Goal: Check status: Check status

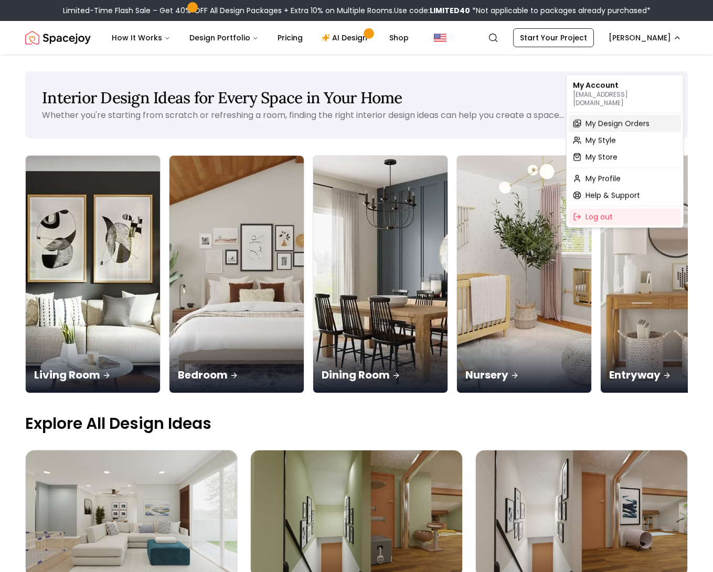
click at [624, 124] on span "My Design Orders" at bounding box center [617, 124] width 64 height 10
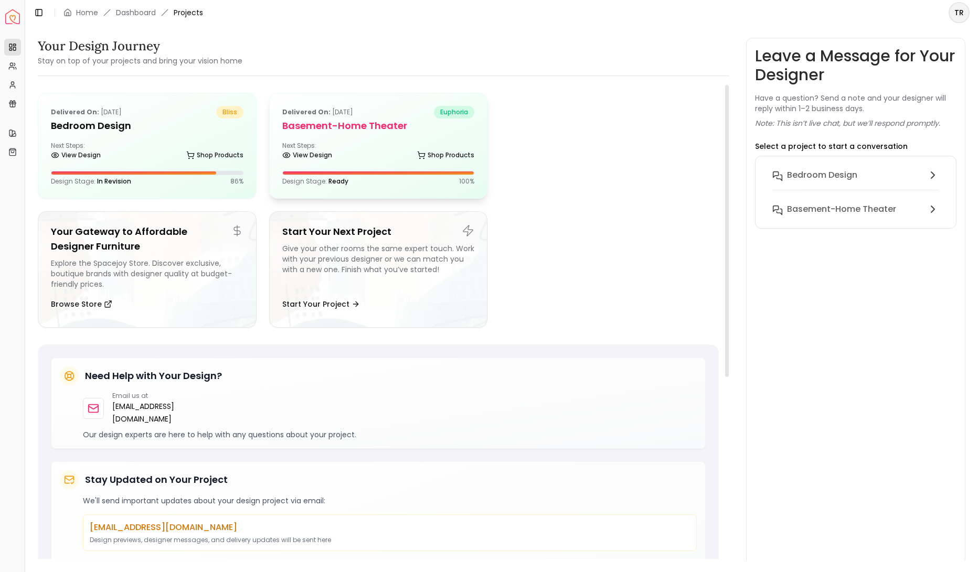
click at [375, 186] on div "Design Stage: Ready 100 %" at bounding box center [378, 181] width 193 height 8
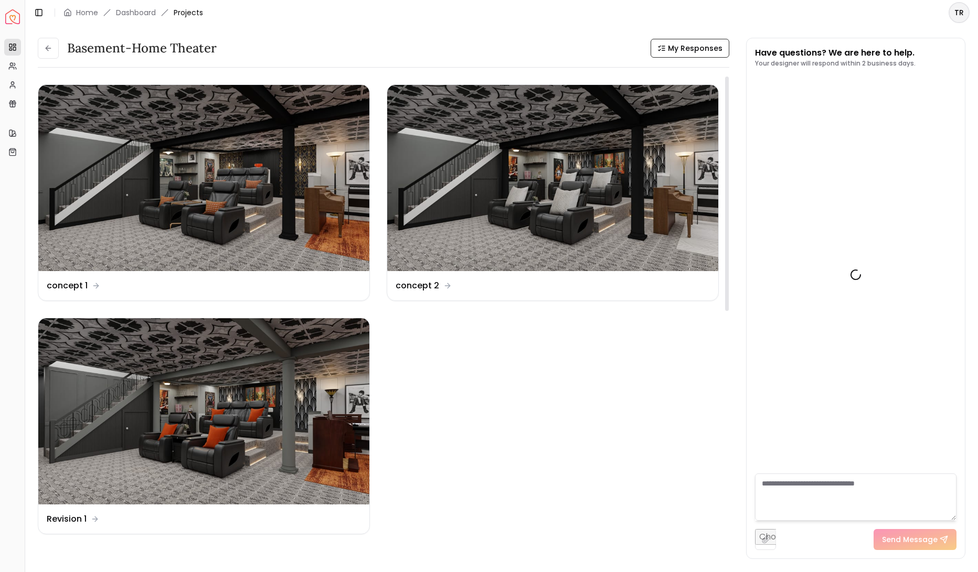
scroll to position [3360, 0]
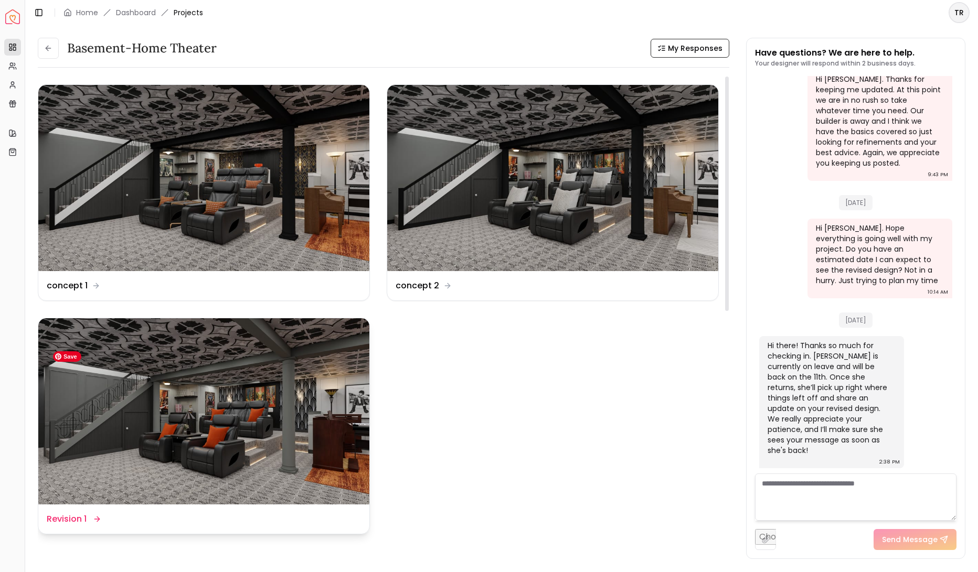
click at [315, 385] on img at bounding box center [203, 411] width 331 height 186
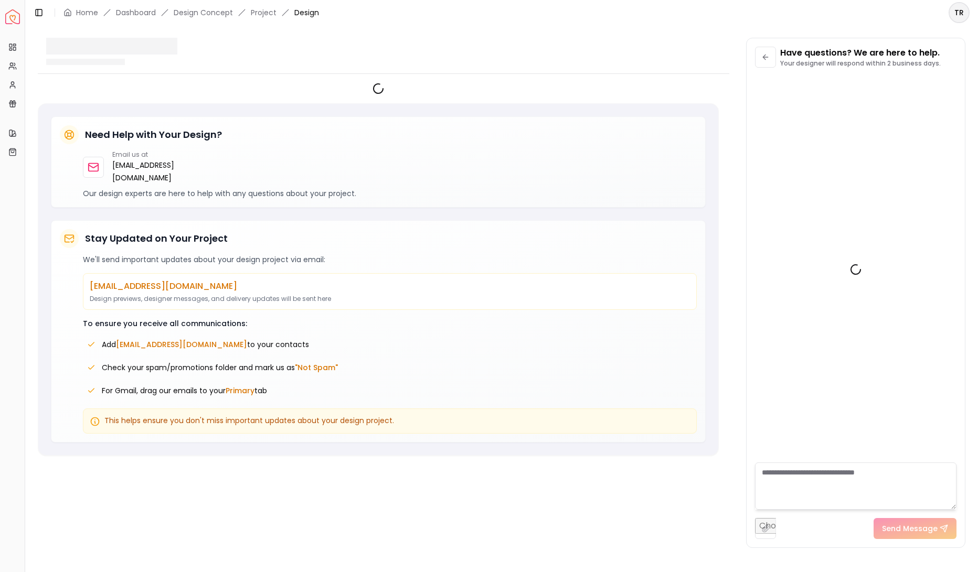
scroll to position [3350, 0]
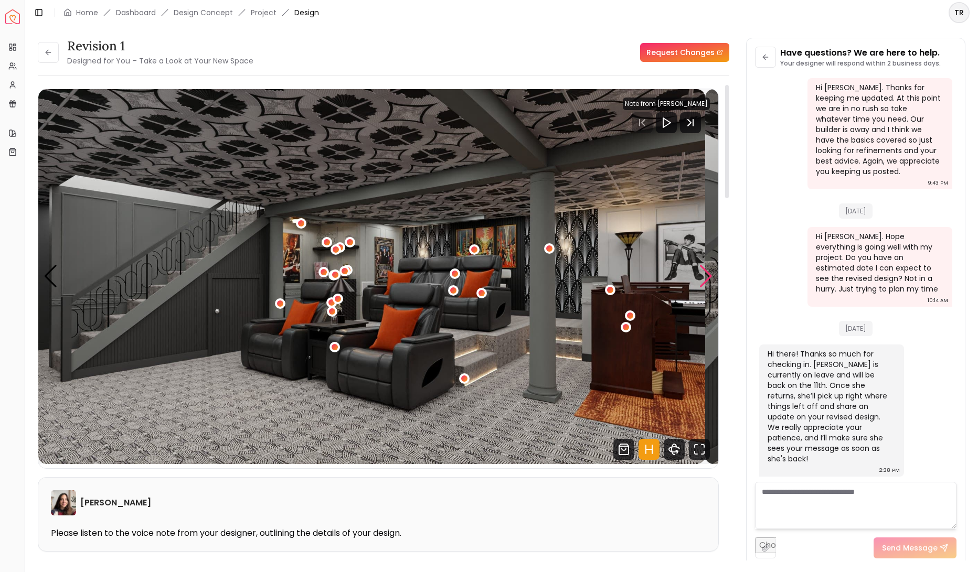
click at [707, 288] on div "Next slide" at bounding box center [706, 276] width 14 height 23
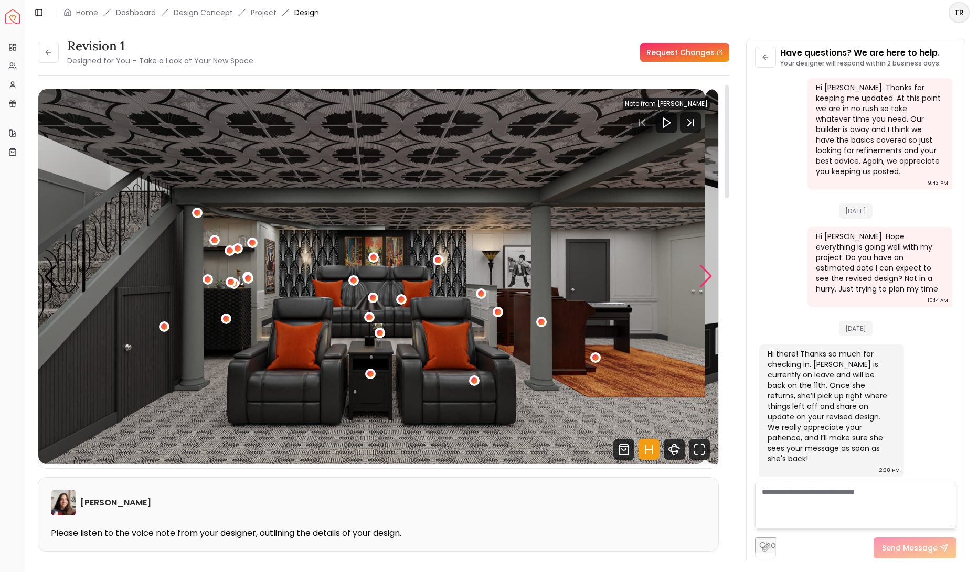
click at [707, 288] on div "Next slide" at bounding box center [706, 276] width 14 height 23
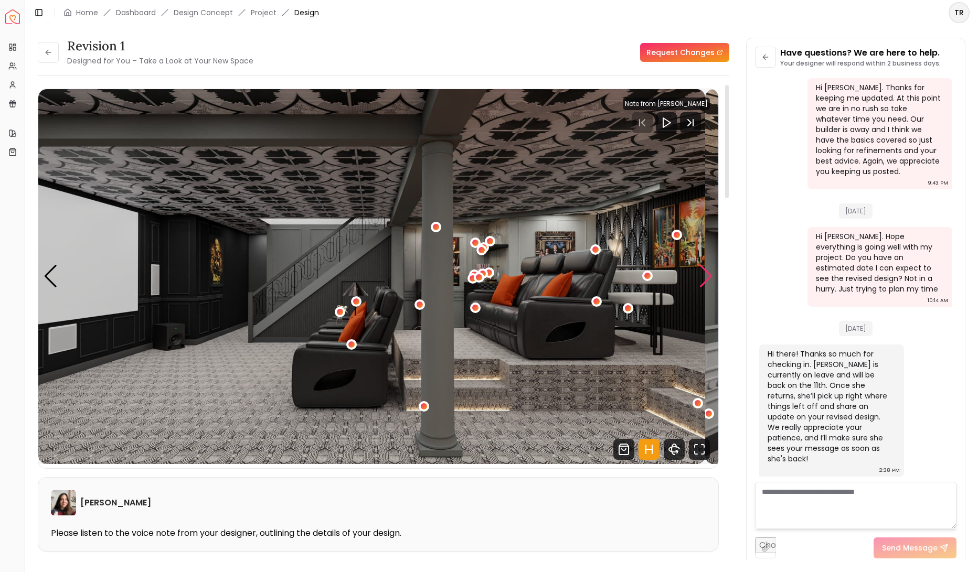
click at [707, 288] on div "Next slide" at bounding box center [706, 276] width 14 height 23
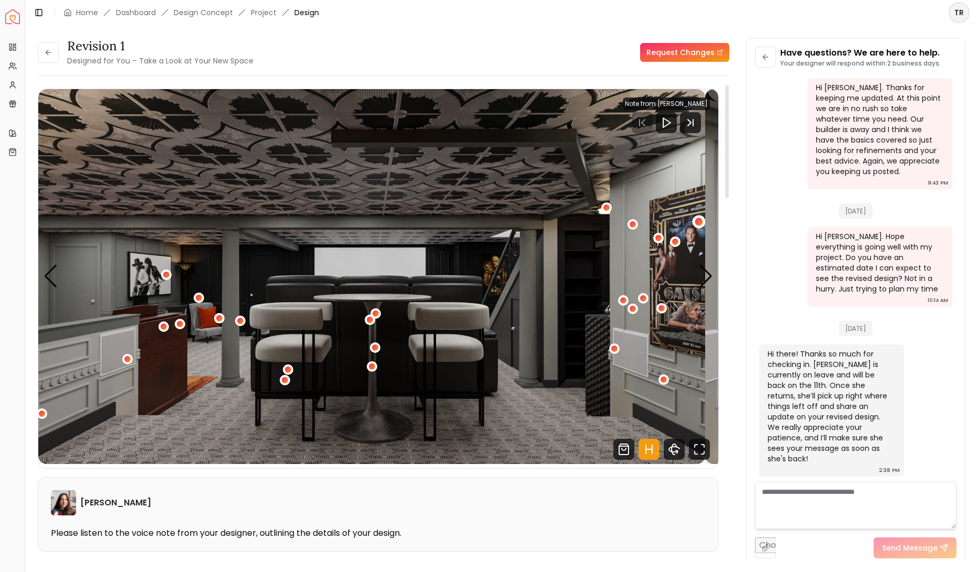
click at [702, 226] on div "4 / 11" at bounding box center [699, 222] width 8 height 8
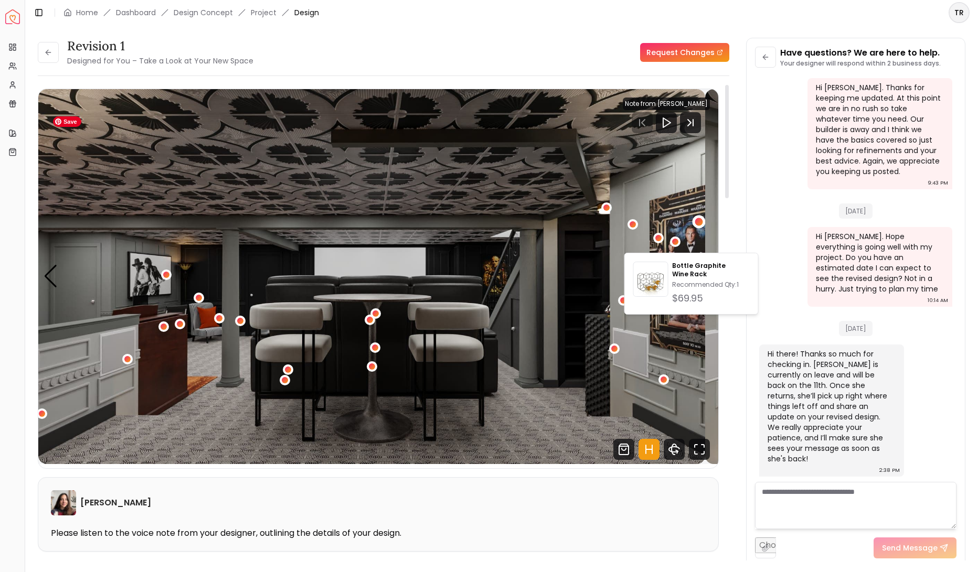
click at [689, 344] on img "4 / 11" at bounding box center [371, 276] width 667 height 375
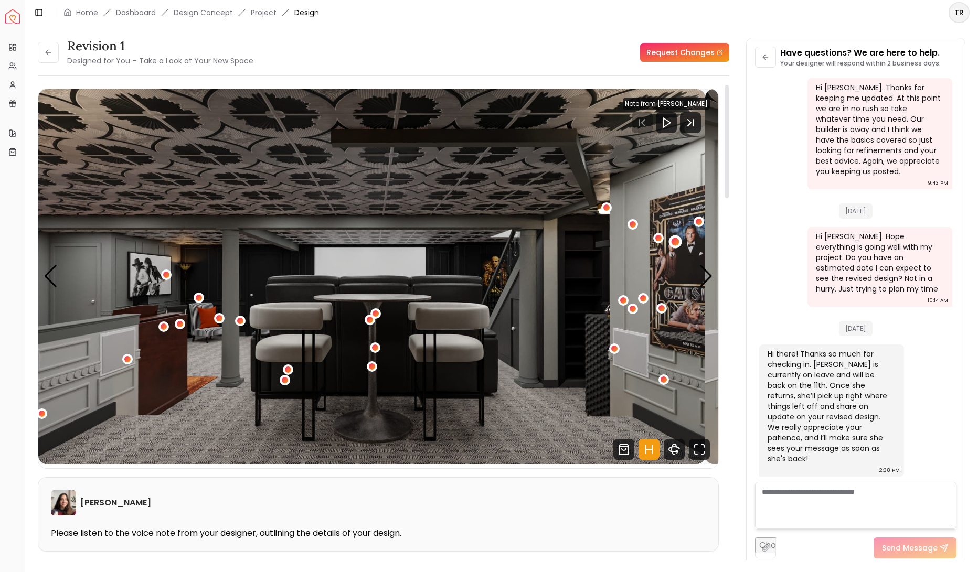
click at [679, 246] on div "4 / 11" at bounding box center [676, 242] width 8 height 8
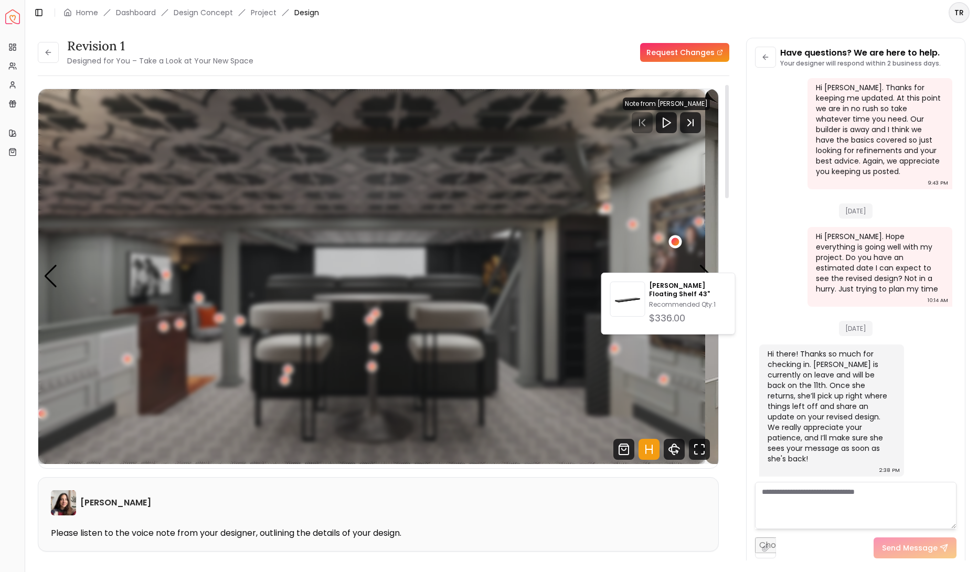
click at [679, 246] on div "4 / 11" at bounding box center [676, 242] width 8 height 8
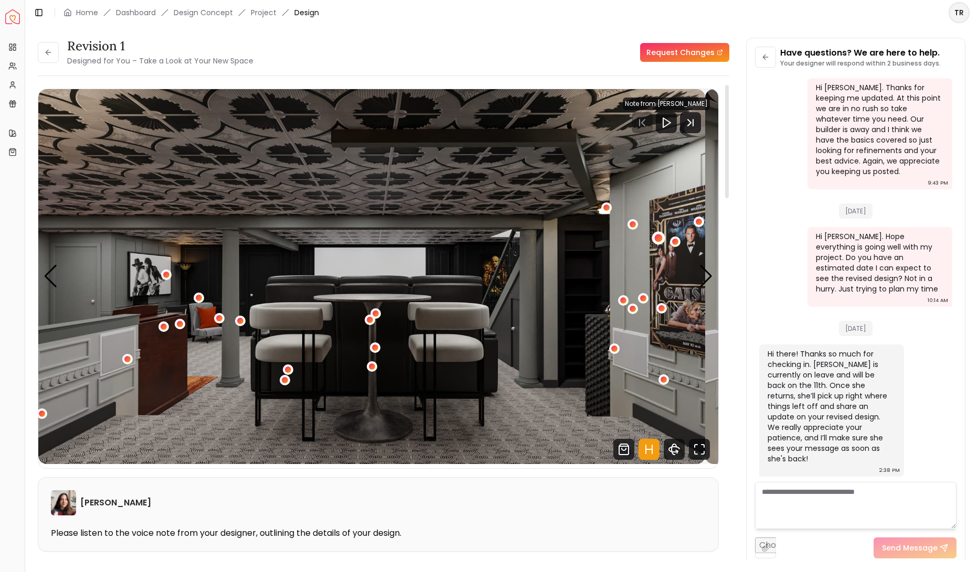
click at [662, 242] on div "4 / 11" at bounding box center [658, 238] width 8 height 8
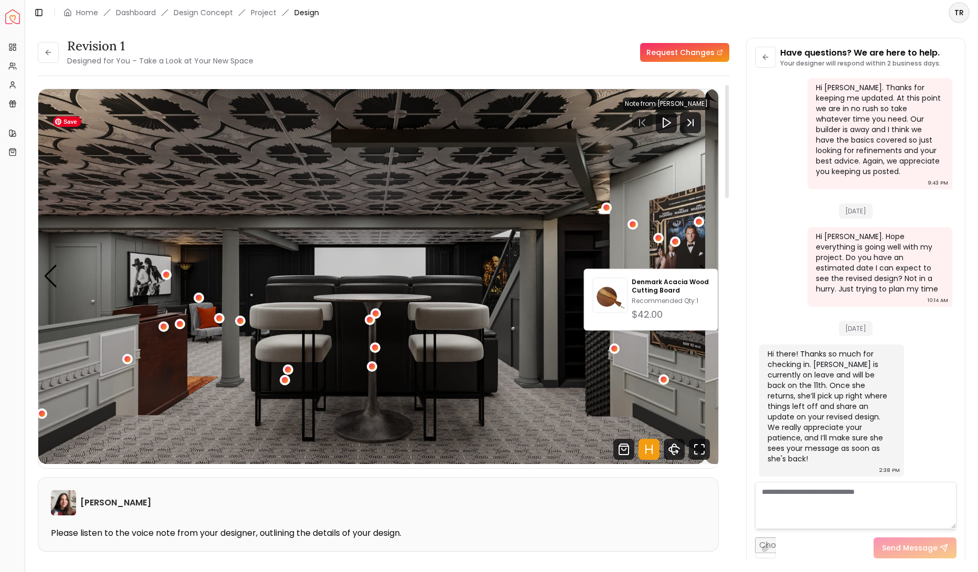
click at [694, 370] on img "4 / 11" at bounding box center [371, 276] width 667 height 375
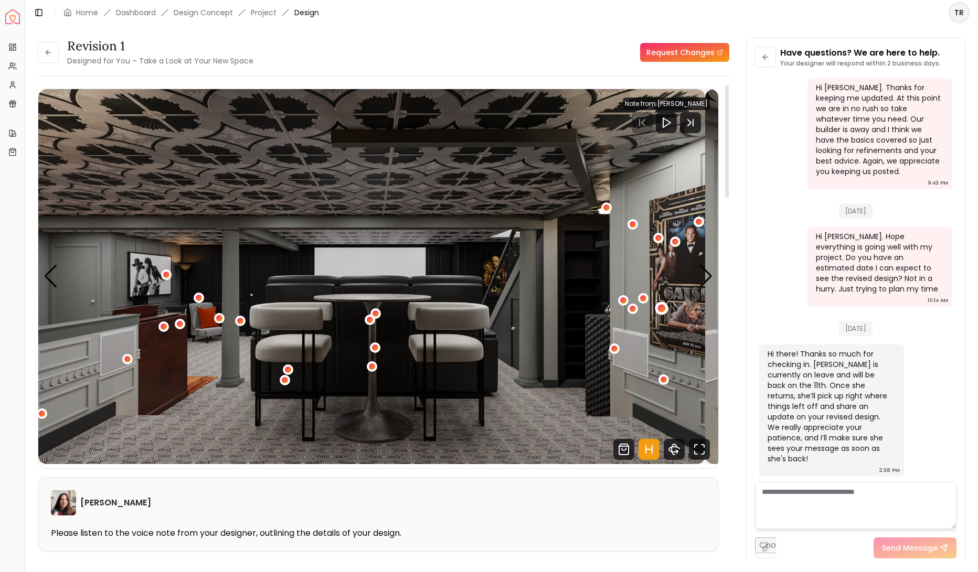
click at [666, 312] on div "4 / 11" at bounding box center [662, 308] width 8 height 8
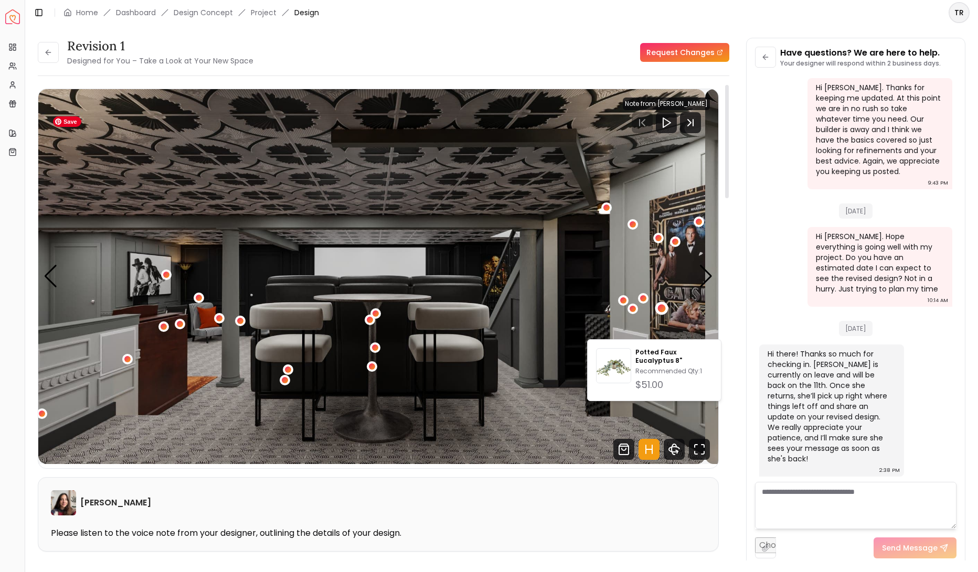
click at [701, 329] on img "4 / 11" at bounding box center [371, 276] width 667 height 375
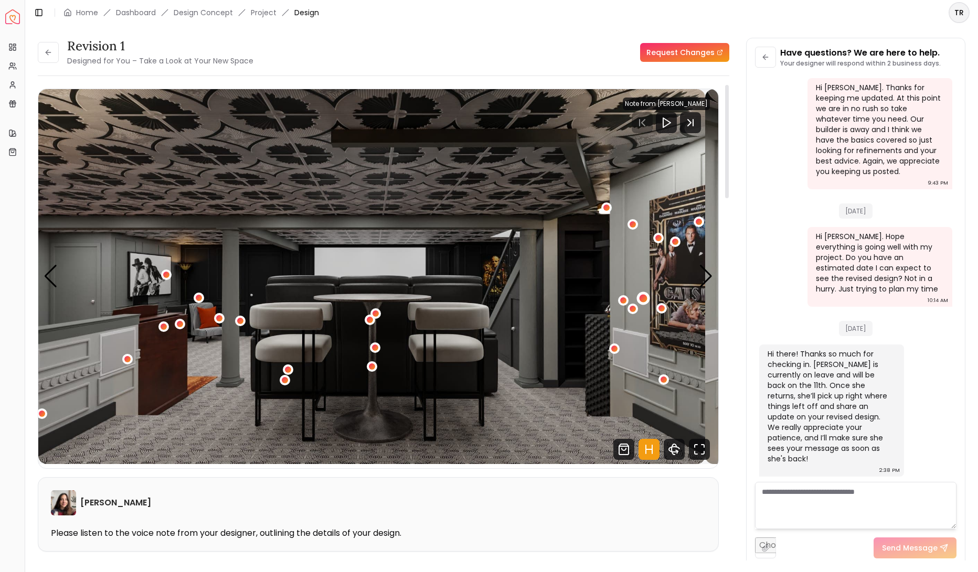
click at [647, 302] on div "4 / 11" at bounding box center [643, 298] width 8 height 8
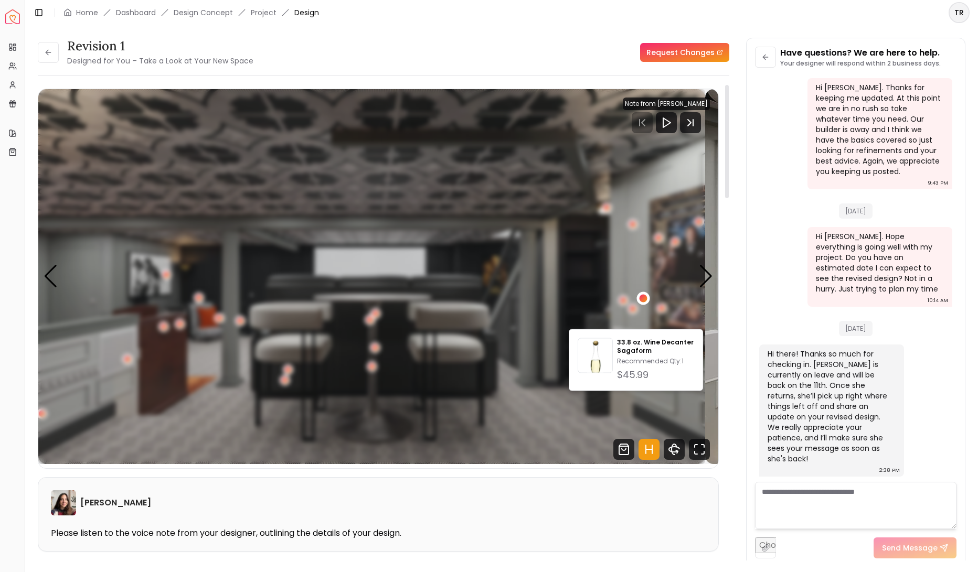
click at [647, 302] on div "4 / 11" at bounding box center [643, 298] width 8 height 8
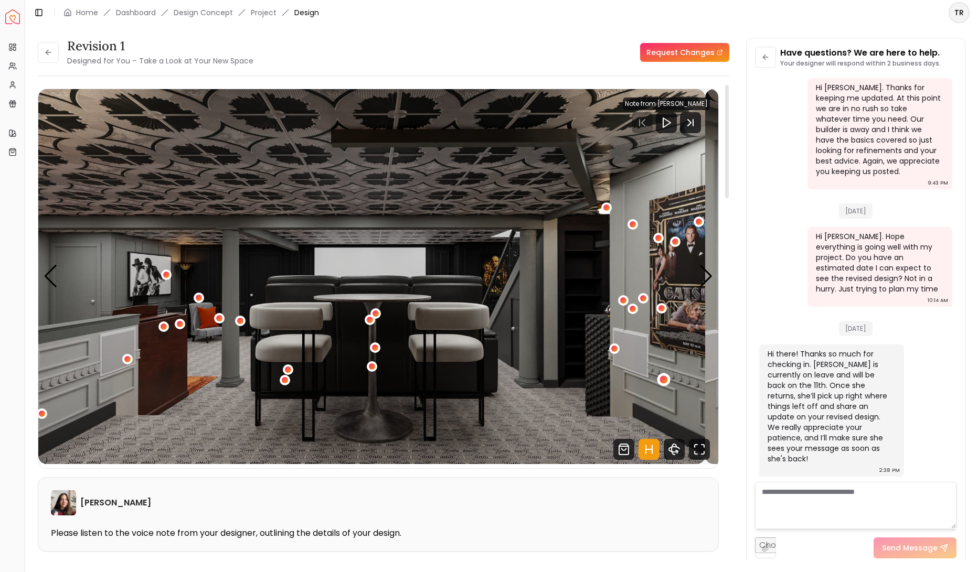
click at [668, 384] on div "4 / 11" at bounding box center [664, 380] width 8 height 8
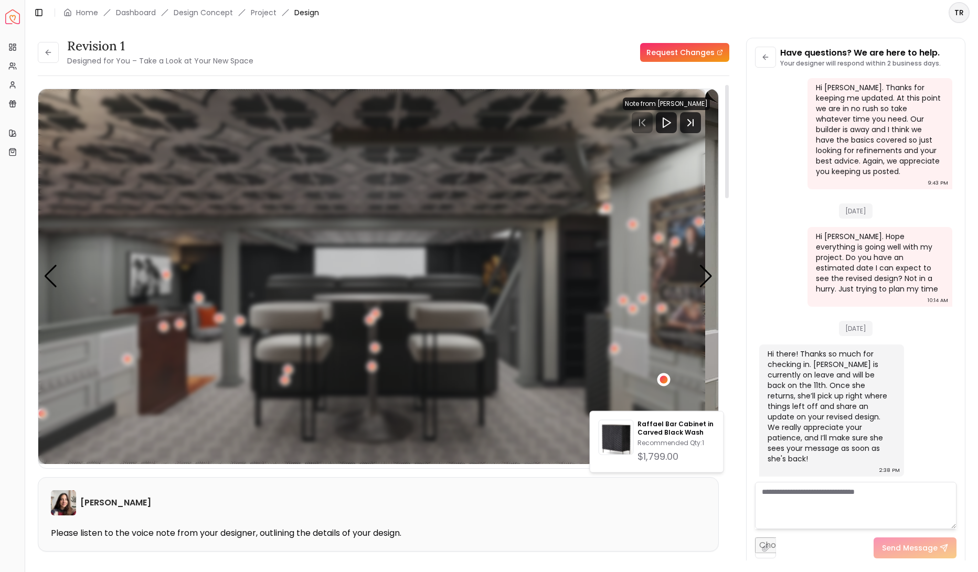
click at [668, 384] on div "4 / 11" at bounding box center [664, 380] width 8 height 8
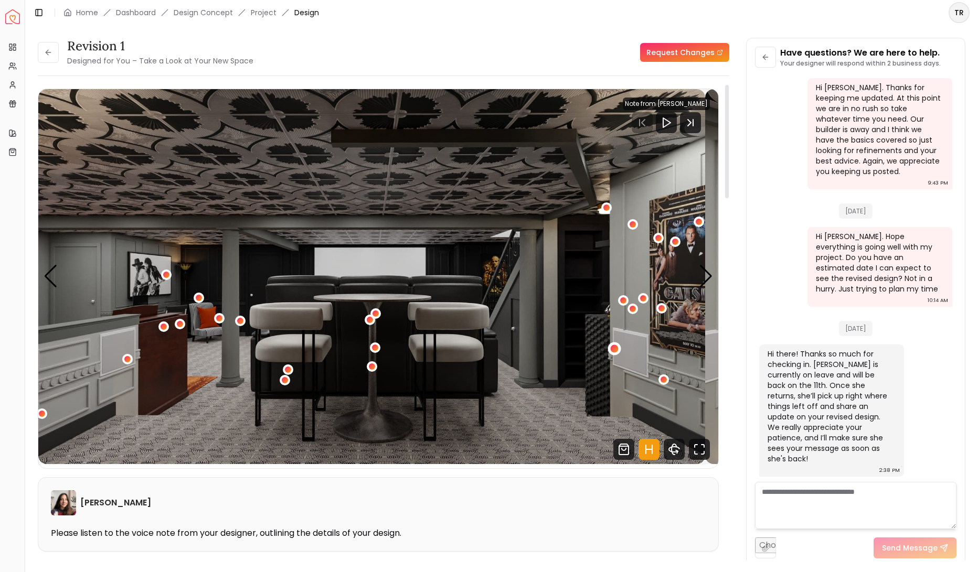
click at [618, 353] on div "4 / 11" at bounding box center [614, 349] width 8 height 8
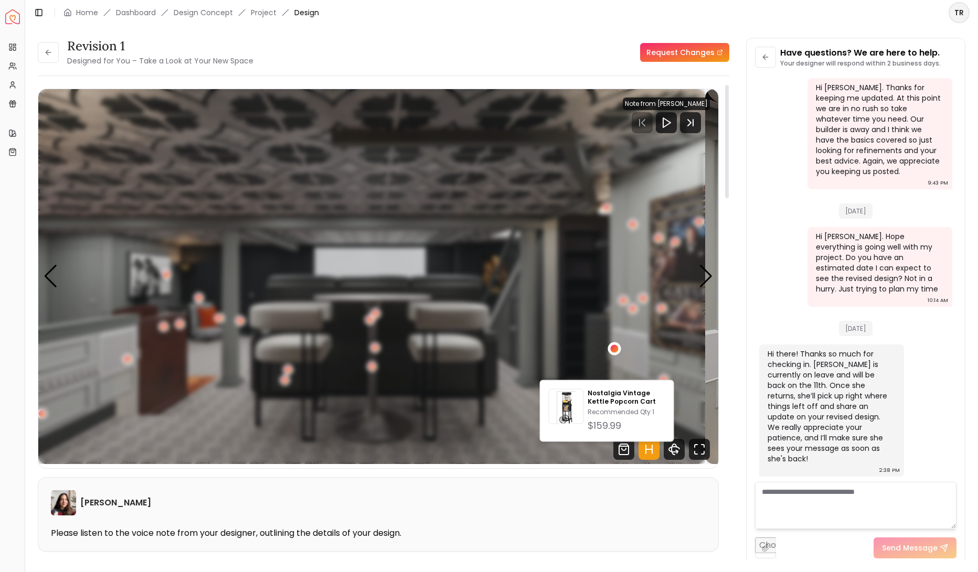
click at [618, 353] on div "4 / 11" at bounding box center [614, 349] width 8 height 8
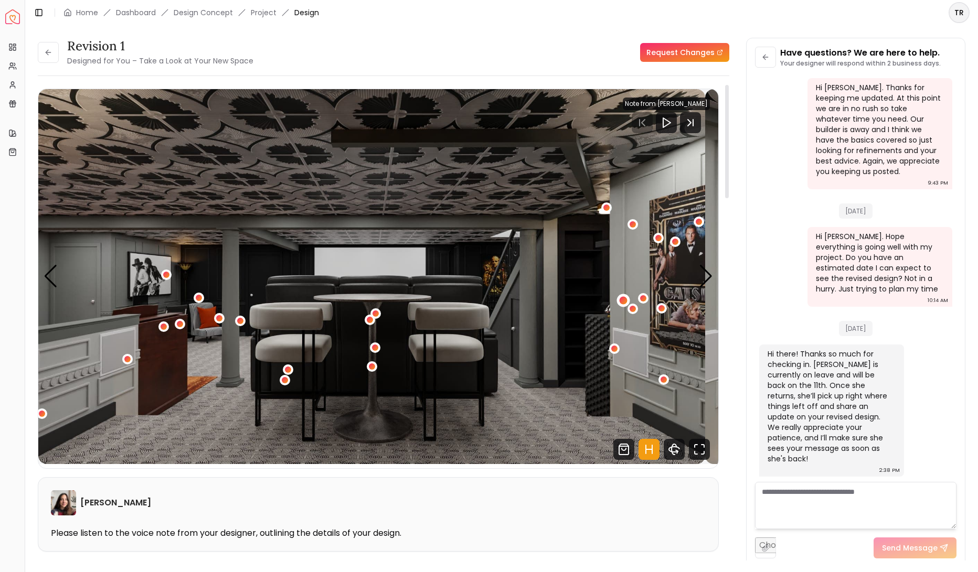
click at [627, 304] on div "4 / 11" at bounding box center [624, 300] width 8 height 8
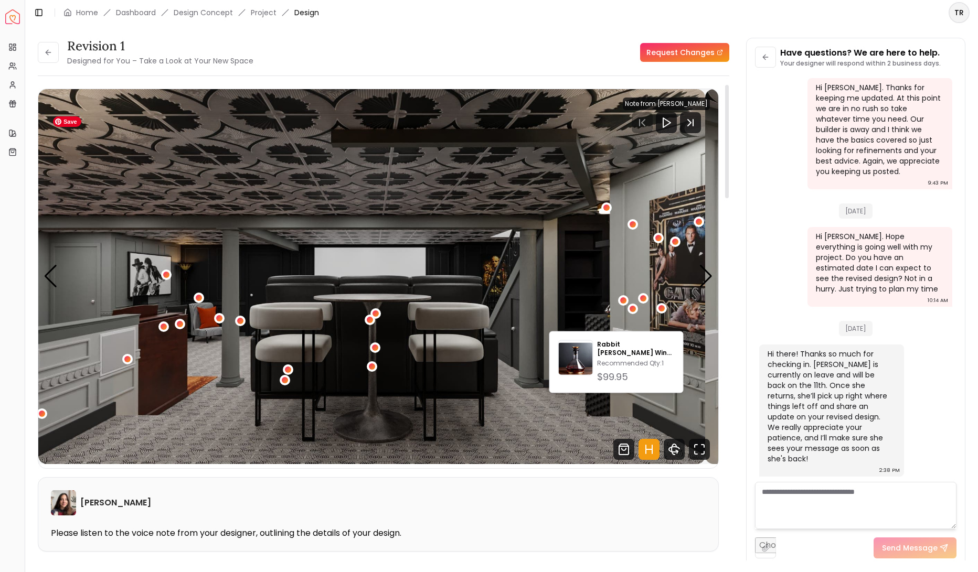
click at [671, 322] on img "4 / 11" at bounding box center [371, 276] width 667 height 375
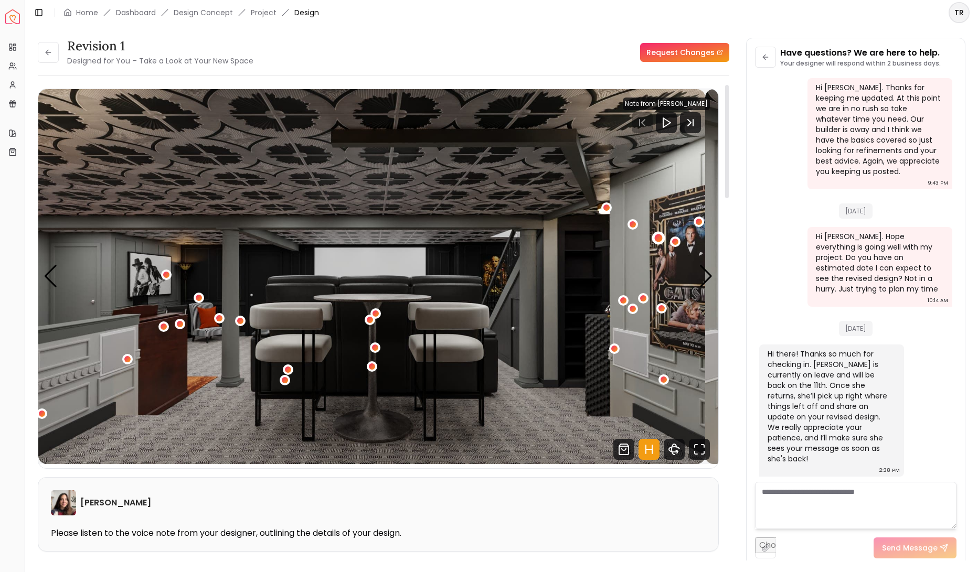
click at [662, 242] on div "4 / 11" at bounding box center [658, 238] width 8 height 8
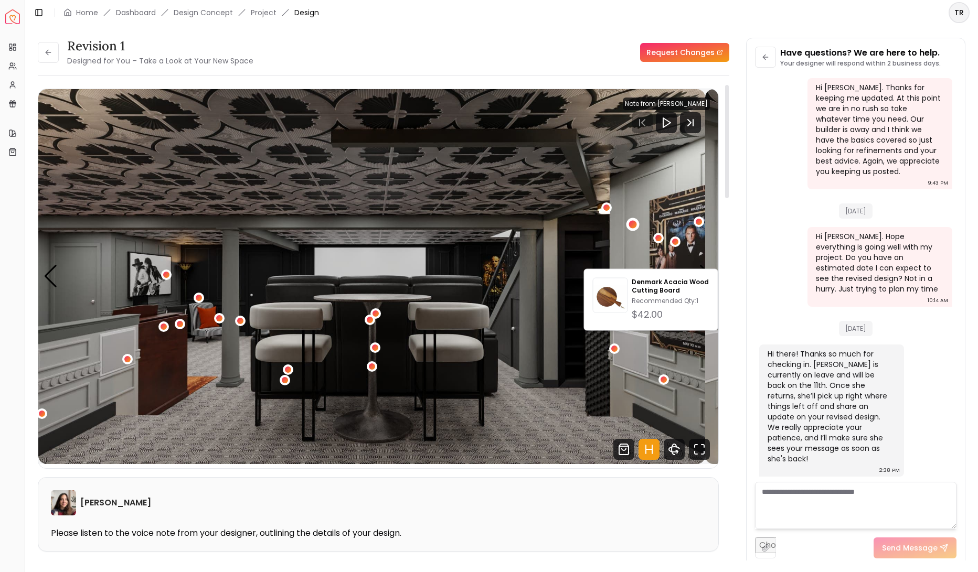
click at [636, 229] on div "4 / 11" at bounding box center [633, 225] width 8 height 8
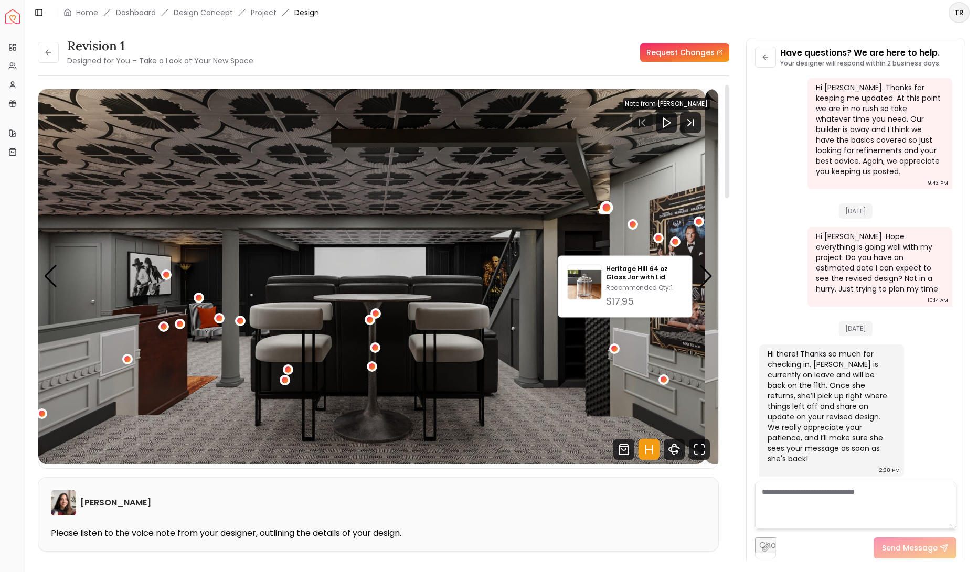
click at [611, 212] on div "4 / 11" at bounding box center [607, 208] width 8 height 8
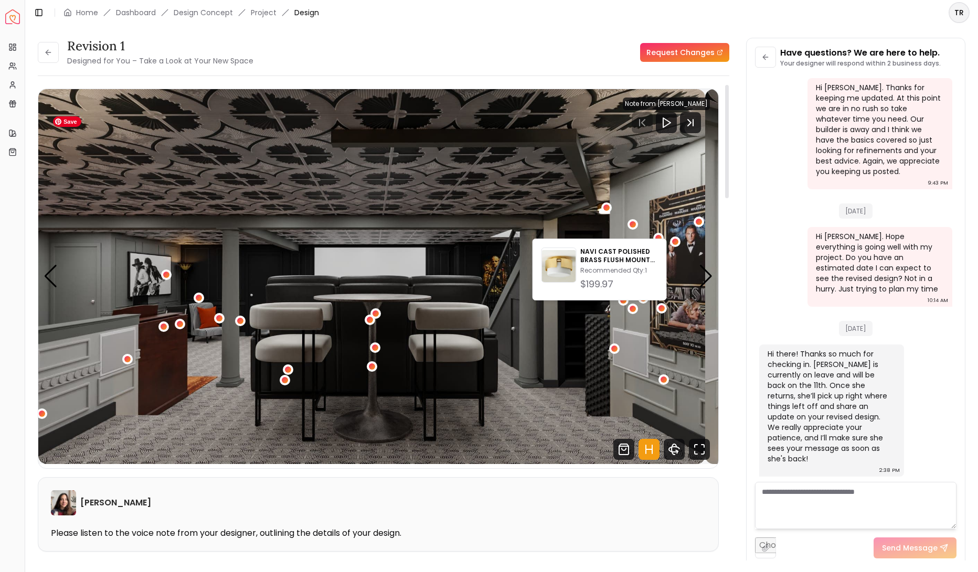
click at [678, 364] on img "4 / 11" at bounding box center [371, 276] width 667 height 375
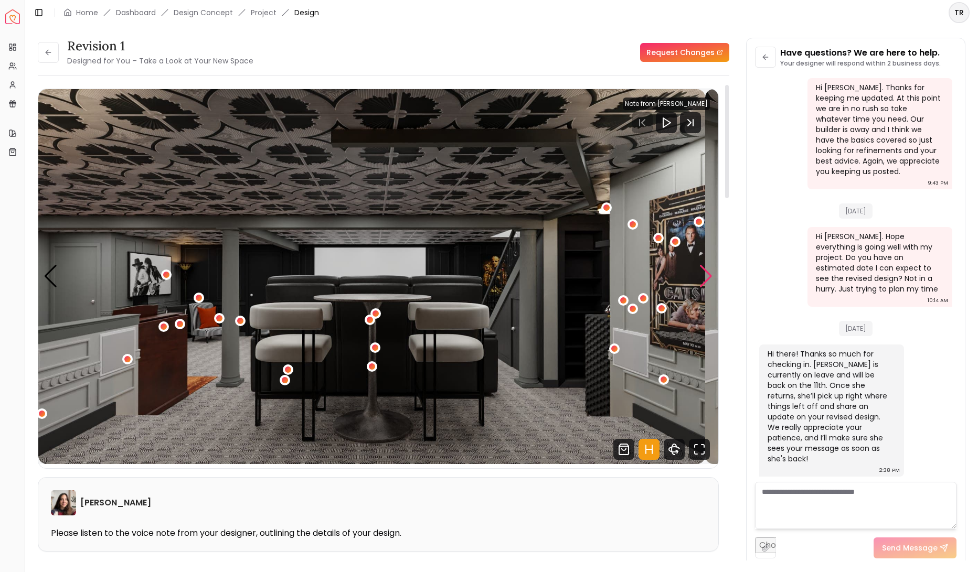
click at [702, 288] on div "Next slide" at bounding box center [706, 276] width 14 height 23
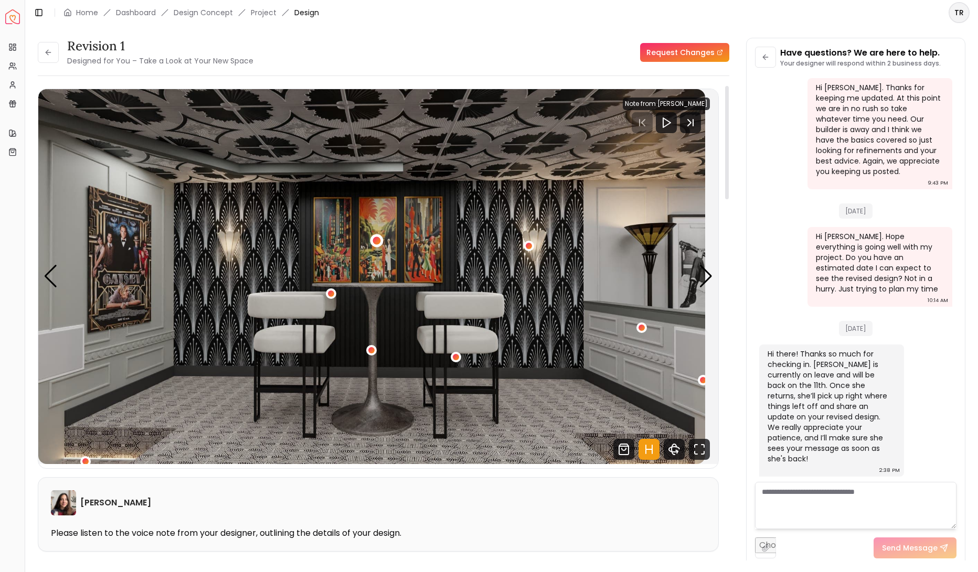
scroll to position [20, 0]
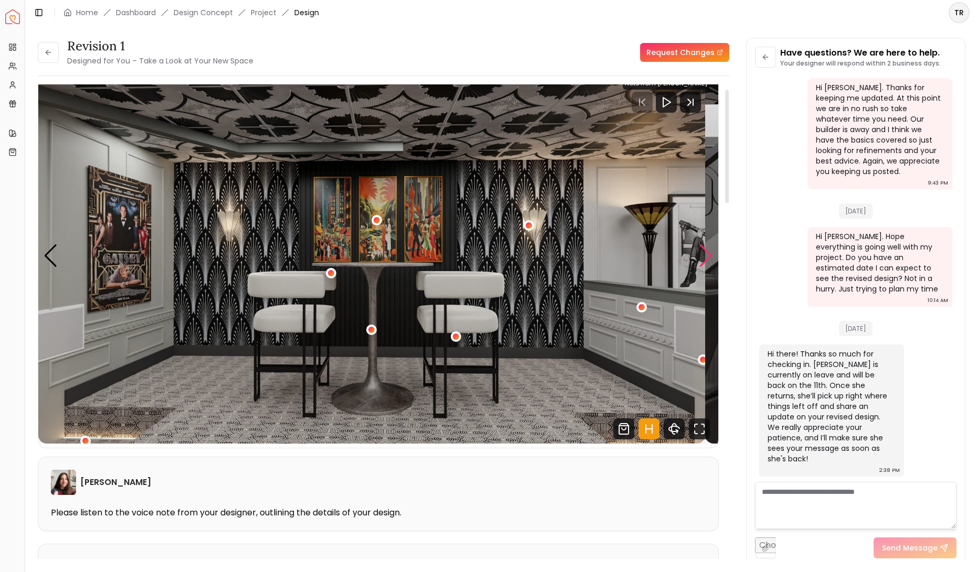
click at [701, 268] on div "Next slide" at bounding box center [706, 255] width 14 height 23
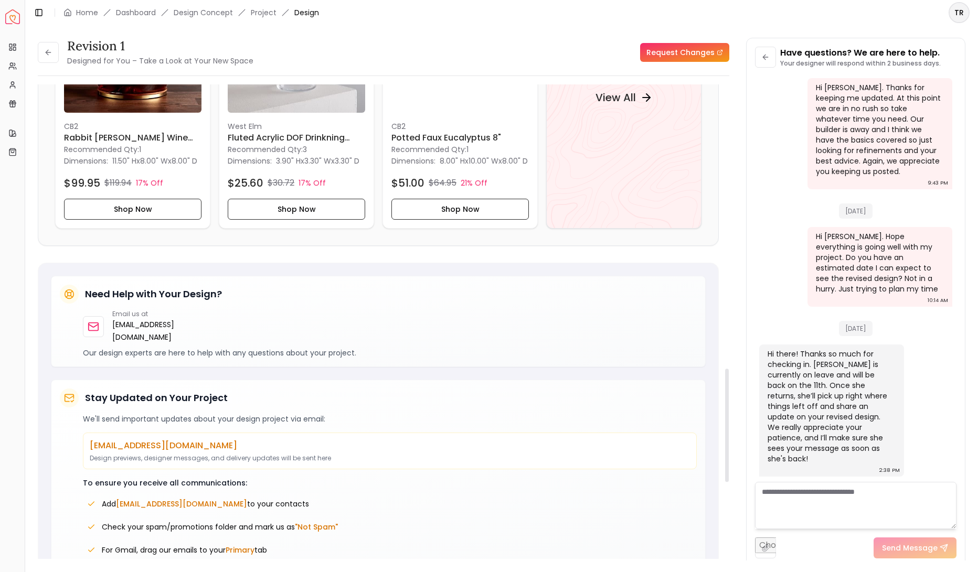
scroll to position [1188, 0]
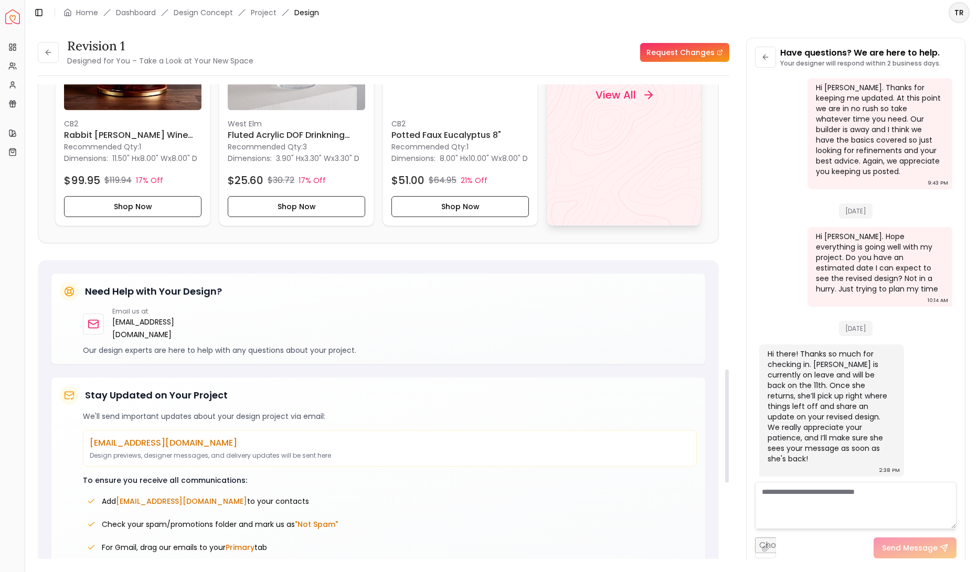
click at [625, 102] on h4 "View All" at bounding box center [615, 95] width 40 height 15
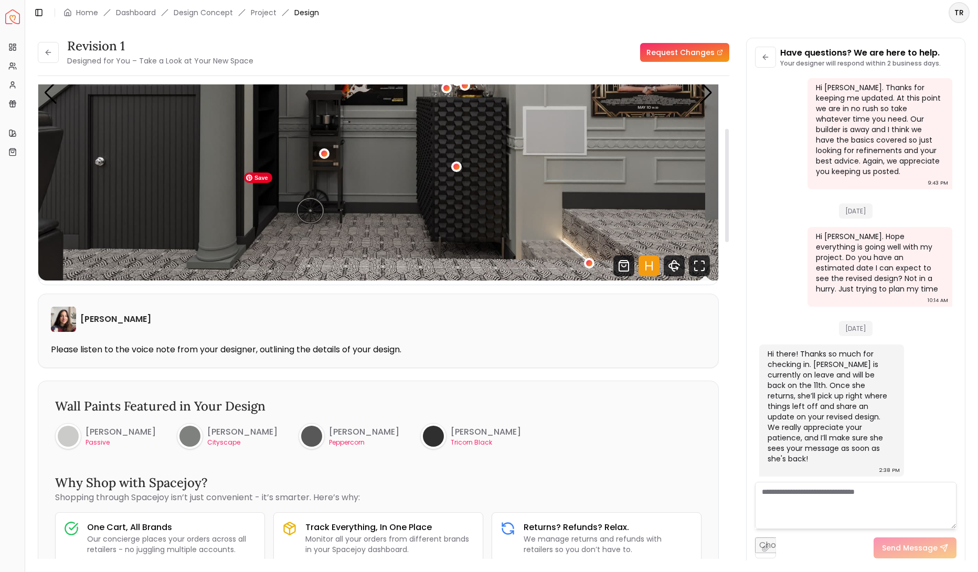
scroll to position [0, 0]
